Goal: Task Accomplishment & Management: Manage account settings

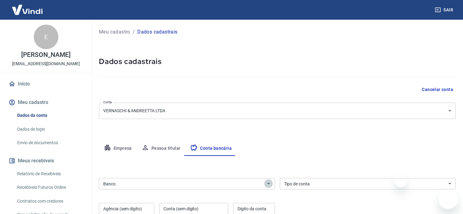
click at [272, 180] on icon "Abrir" at bounding box center [268, 183] width 7 height 7
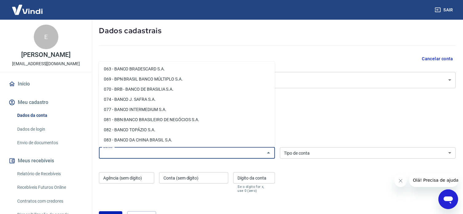
scroll to position [123, 0]
click at [151, 107] on li "077 - BANCO INTERMEDIUM S.A." at bounding box center [187, 108] width 176 height 10
type input "077 - BANCO INTERMEDIUM S.A."
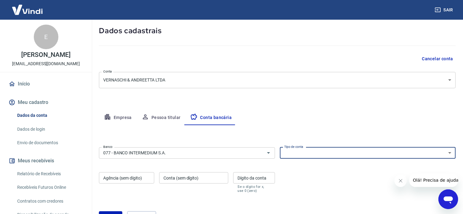
click at [327, 156] on select "Conta Corrente Conta Poupança" at bounding box center [368, 152] width 176 height 11
select select "1"
click at [280, 147] on select "Conta Corrente Conta Poupança" at bounding box center [368, 152] width 176 height 11
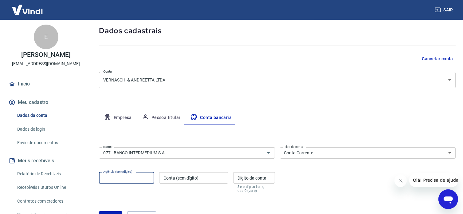
click at [144, 181] on input "Agência (sem dígito)" at bounding box center [126, 177] width 55 height 11
type input "0001"
click at [175, 180] on input "Conta (sem dígito)" at bounding box center [193, 177] width 69 height 11
type input "7143919"
click at [248, 180] on input "Dígito da conta" at bounding box center [253, 177] width 41 height 11
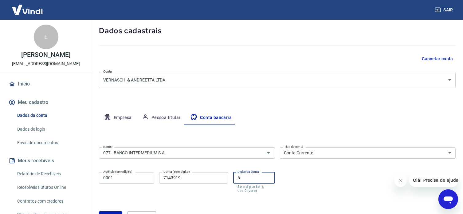
type input "6"
click at [174, 177] on input "7143919" at bounding box center [193, 177] width 69 height 11
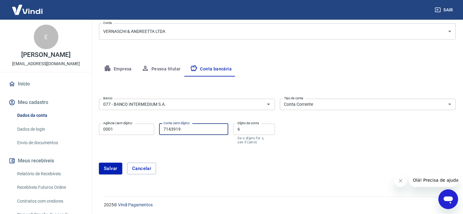
scroll to position [81, 0]
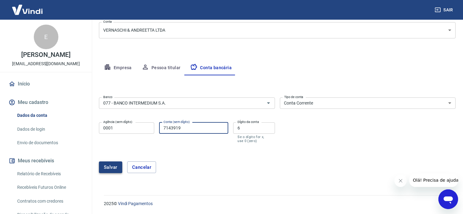
click at [117, 166] on button "Salvar" at bounding box center [110, 167] width 23 height 12
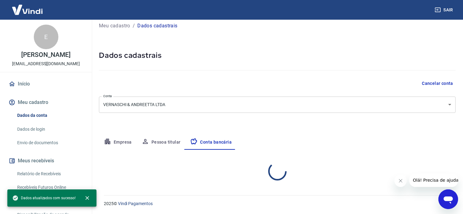
select select "1"
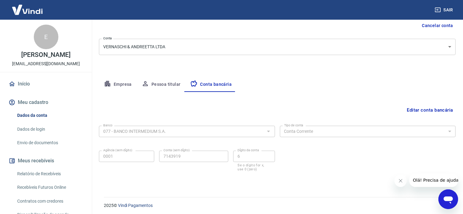
scroll to position [0, 0]
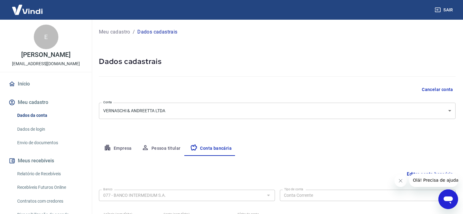
click at [52, 101] on button "Meu cadastro" at bounding box center [45, 103] width 77 height 14
click at [53, 102] on button "Meu cadastro" at bounding box center [45, 103] width 77 height 14
click at [43, 128] on link "Dados de login" at bounding box center [50, 129] width 70 height 13
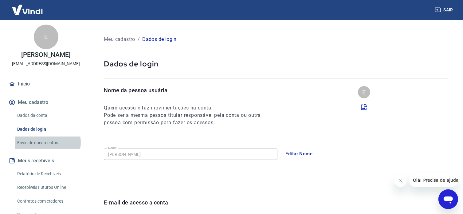
click at [46, 142] on link "Envio de documentos" at bounding box center [50, 142] width 70 height 13
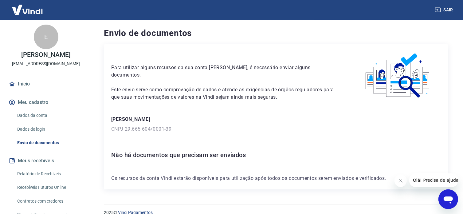
click at [25, 85] on link "Início" at bounding box center [45, 84] width 77 height 14
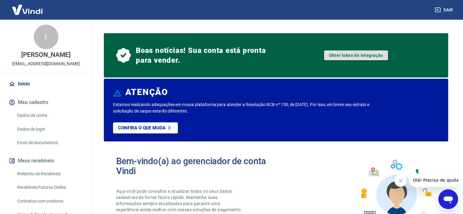
click at [338, 57] on link "Obter token de integração" at bounding box center [356, 55] width 64 height 10
click at [364, 57] on link "Obter token de integração" at bounding box center [356, 55] width 64 height 10
click at [340, 55] on link "Obter token de integração" at bounding box center [356, 55] width 64 height 10
